Goal: Task Accomplishment & Management: Complete application form

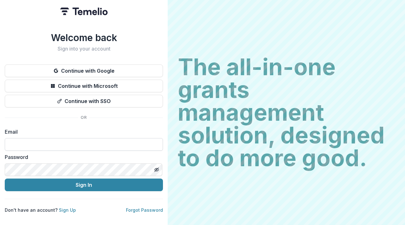
click at [136, 140] on input at bounding box center [84, 144] width 158 height 13
type input "**********"
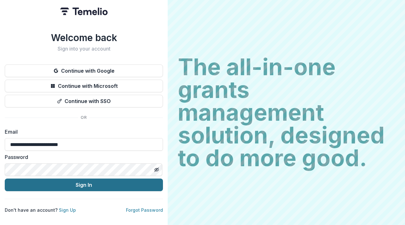
click at [124, 181] on button "Sign In" at bounding box center [84, 185] width 158 height 13
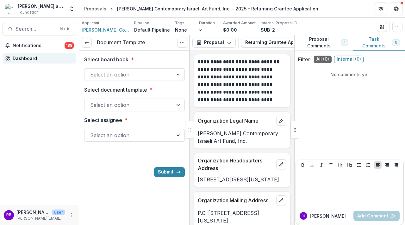
click at [27, 58] on div "Dashboard" at bounding box center [42, 58] width 58 height 7
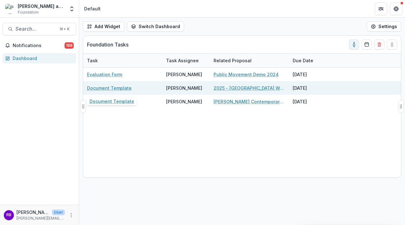
click at [123, 87] on link "Document Template" at bounding box center [109, 88] width 45 height 7
click at [243, 88] on link "2025 - [GEOGRAPHIC_DATA] Welcome Pole" at bounding box center [248, 88] width 71 height 7
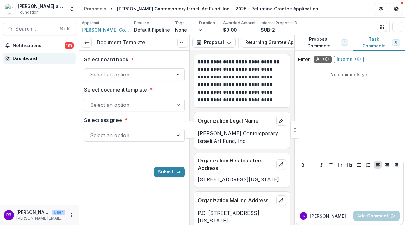
click at [20, 58] on div "Dashboard" at bounding box center [42, 58] width 58 height 7
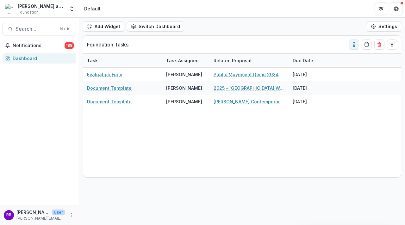
click at [20, 58] on div "Dashboard" at bounding box center [42, 58] width 58 height 7
click at [22, 9] on div "[PERSON_NAME] and [PERSON_NAME] Foundation" at bounding box center [41, 6] width 47 height 7
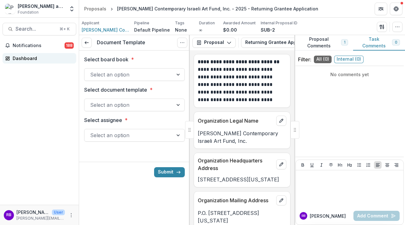
click at [20, 58] on div "Dashboard" at bounding box center [42, 58] width 58 height 7
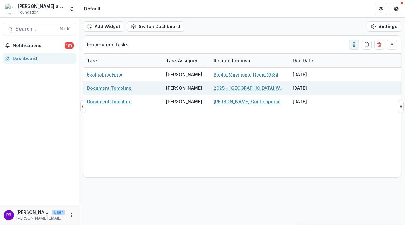
click at [250, 86] on link "2025 - [GEOGRAPHIC_DATA] Welcome Pole" at bounding box center [248, 88] width 71 height 7
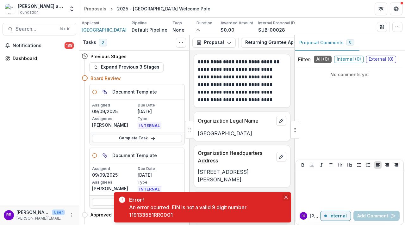
click at [286, 194] on button "Close" at bounding box center [286, 197] width 8 height 8
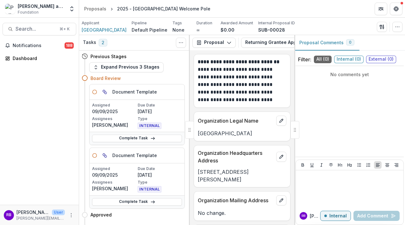
click at [101, 41] on span "2" at bounding box center [103, 43] width 9 height 8
click at [180, 43] on icon "Toggle View Cancelled Tasks" at bounding box center [180, 42] width 5 height 5
click at [56, 103] on div "Notifications 188 Dashboard" at bounding box center [39, 122] width 79 height 164
click at [131, 199] on link "Complete Task" at bounding box center [137, 202] width 90 height 8
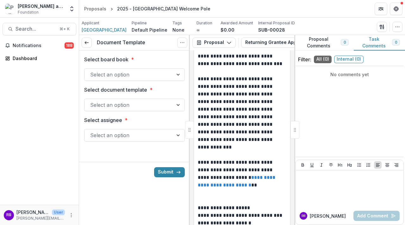
scroll to position [1119, 0]
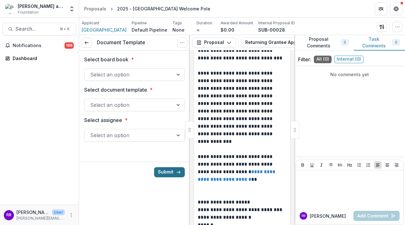
click at [172, 168] on button "Submit" at bounding box center [169, 172] width 31 height 10
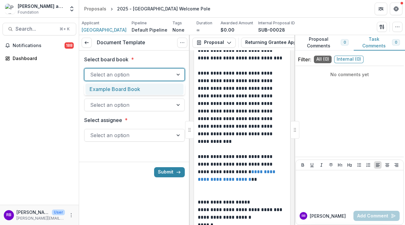
click at [167, 73] on div at bounding box center [128, 74] width 77 height 9
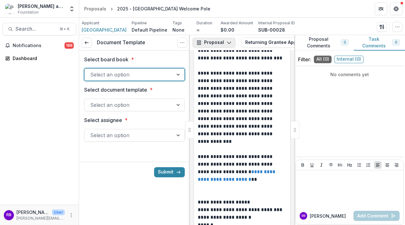
click at [215, 42] on button "Proposal" at bounding box center [213, 43] width 43 height 10
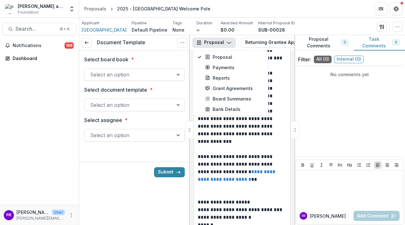
click at [215, 42] on button "Proposal" at bounding box center [213, 43] width 43 height 10
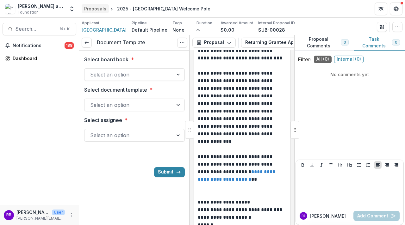
click at [97, 6] on div "Proposals" at bounding box center [95, 8] width 22 height 7
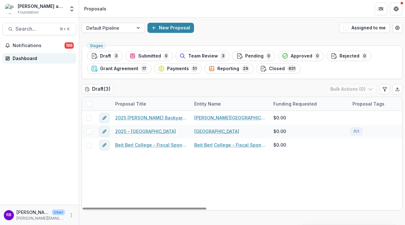
click at [31, 55] on div "Dashboard" at bounding box center [42, 58] width 58 height 7
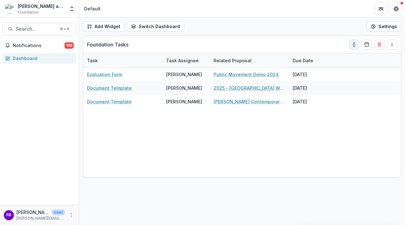
click at [7, 9] on img at bounding box center [10, 9] width 10 height 10
click at [72, 9] on icon "Open entity switcher" at bounding box center [72, 9] width 6 height 6
click at [71, 5] on button "Open entity switcher" at bounding box center [71, 9] width 9 height 13
click at [71, 10] on icon "Open entity switcher" at bounding box center [72, 9] width 6 height 6
click at [63, 28] on div "⌘ + K" at bounding box center [64, 29] width 13 height 7
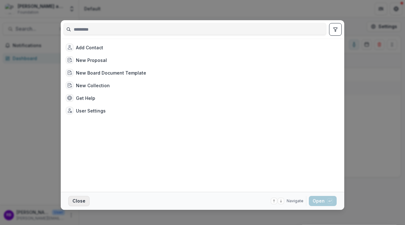
click at [76, 199] on button "Close" at bounding box center [78, 201] width 21 height 10
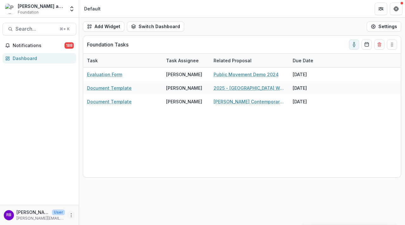
click at [69, 213] on icon "More" at bounding box center [71, 215] width 5 height 5
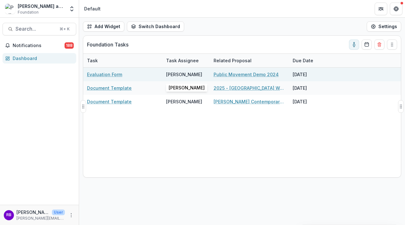
click at [184, 76] on div "[PERSON_NAME]" at bounding box center [184, 74] width 36 height 7
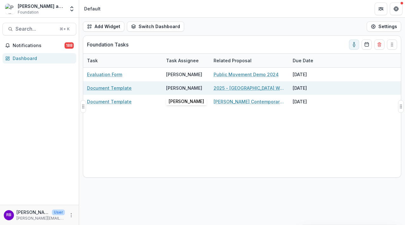
click at [181, 90] on div "[PERSON_NAME]" at bounding box center [184, 88] width 36 height 7
click at [240, 86] on link "2025 - [GEOGRAPHIC_DATA] Welcome Pole" at bounding box center [248, 88] width 71 height 7
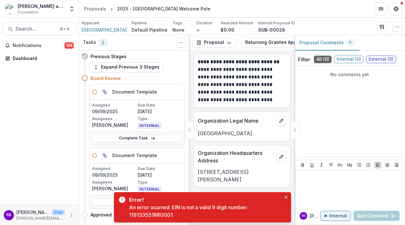
click at [286, 196] on icon "Close" at bounding box center [285, 197] width 3 height 3
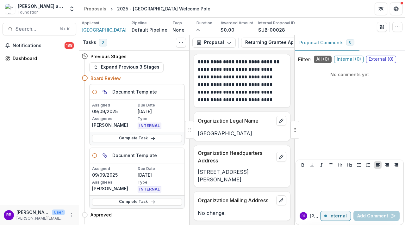
click at [313, 44] on button "Proposal Comments 0" at bounding box center [326, 42] width 65 height 15
click at [144, 201] on link "Complete Task" at bounding box center [137, 202] width 90 height 8
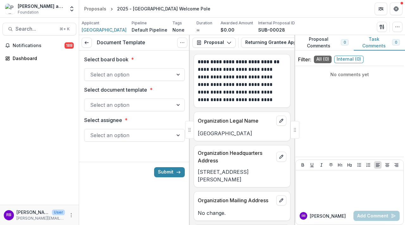
click at [172, 136] on div "Select an option" at bounding box center [128, 135] width 88 height 10
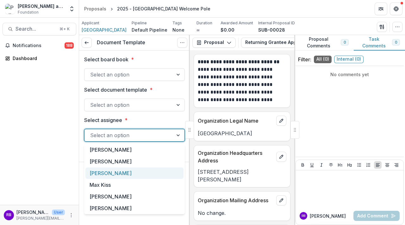
click at [162, 175] on div "[PERSON_NAME]" at bounding box center [134, 174] width 98 height 12
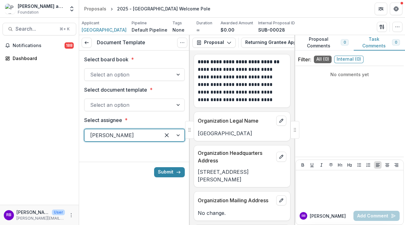
click at [176, 106] on div at bounding box center [178, 105] width 11 height 12
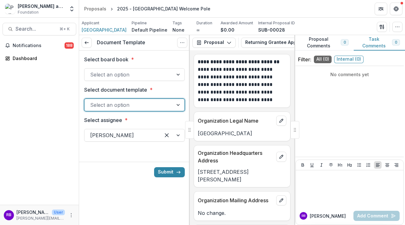
click at [176, 106] on div at bounding box center [178, 105] width 11 height 12
click at [169, 169] on button "Submit" at bounding box center [169, 172] width 31 height 10
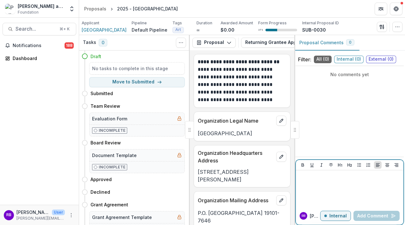
click at [338, 216] on p "Internal" at bounding box center [337, 215] width 17 height 5
click at [337, 216] on p "External" at bounding box center [337, 215] width 18 height 5
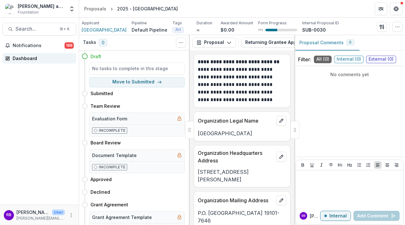
click at [30, 58] on div "Dashboard" at bounding box center [42, 58] width 58 height 7
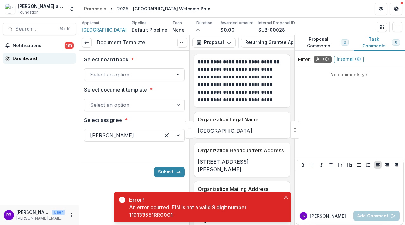
click at [24, 56] on div "Dashboard" at bounding box center [42, 58] width 58 height 7
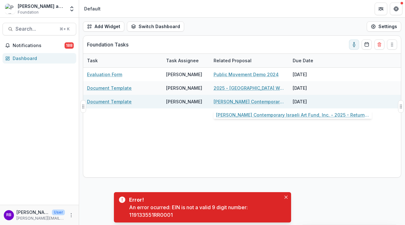
click at [240, 97] on div "[PERSON_NAME] Contemporary Israeli Art Fund, Inc. - 2025 - Returning Grantee Ap…" at bounding box center [248, 102] width 71 height 14
click at [240, 101] on link "[PERSON_NAME] Contemporary Israeli Art Fund, Inc. - 2025 - Returning Grantee Ap…" at bounding box center [248, 101] width 71 height 7
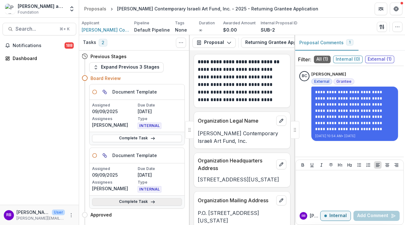
click at [133, 202] on link "Complete Task" at bounding box center [137, 202] width 90 height 8
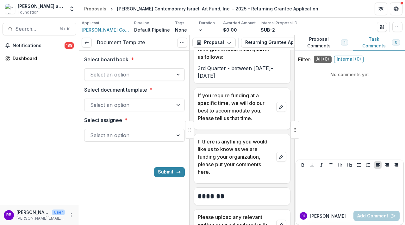
scroll to position [1798, 0]
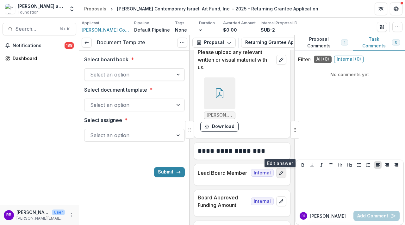
click at [278, 168] on button "edit" at bounding box center [281, 173] width 10 height 10
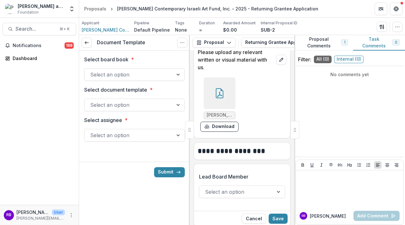
click at [278, 168] on div "Lead Board Member Select an option" at bounding box center [242, 188] width 86 height 40
